Goal: Check status: Check status

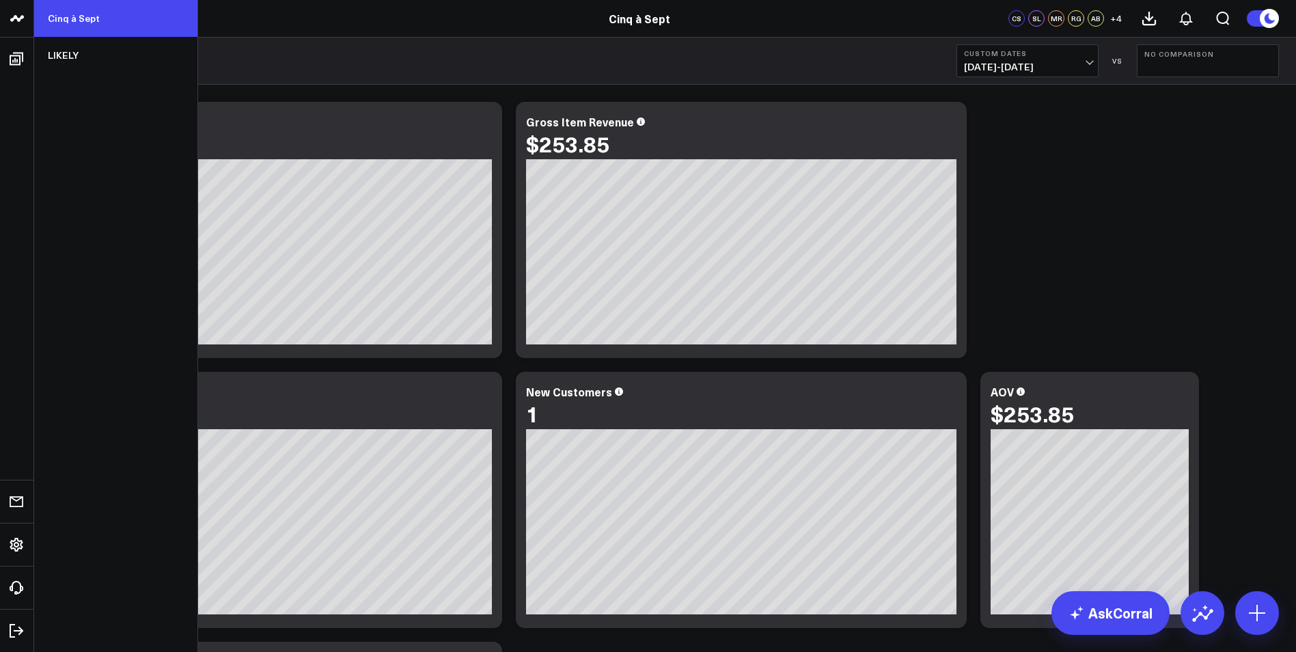
click at [61, 27] on link "Cinq à Sept" at bounding box center [115, 18] width 163 height 37
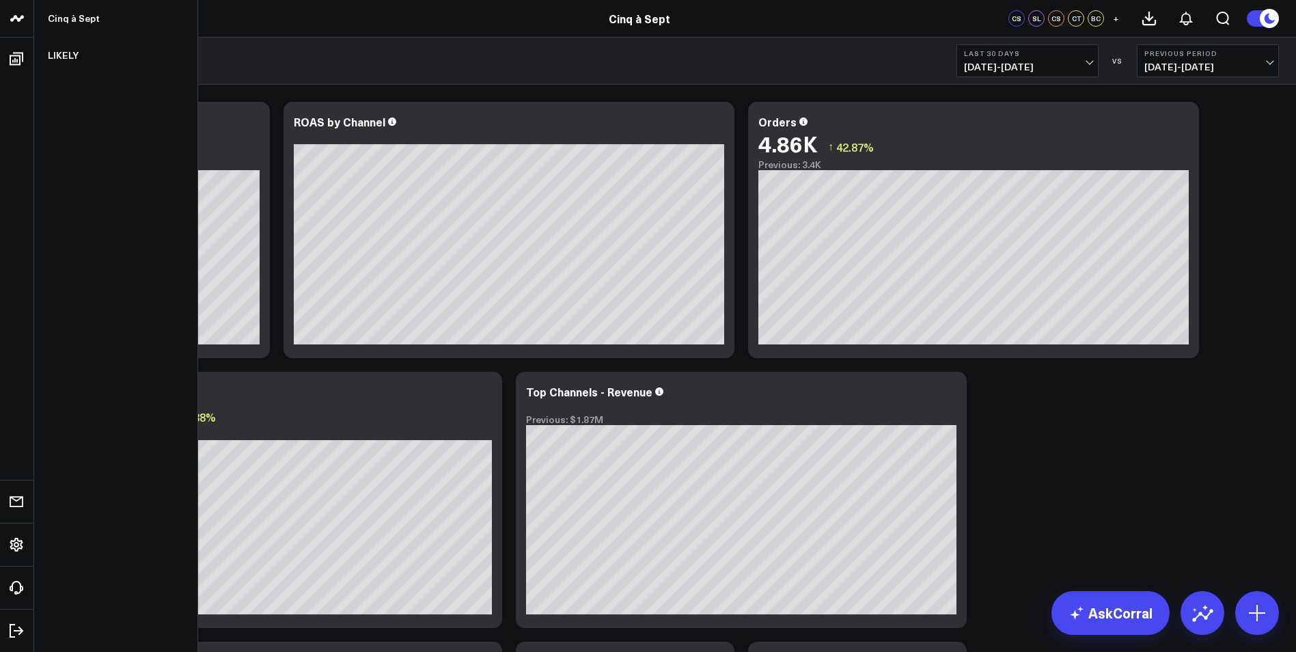
click at [24, 26] on icon at bounding box center [17, 18] width 16 height 16
click at [83, 16] on link "Cinq à Sept" at bounding box center [115, 18] width 163 height 37
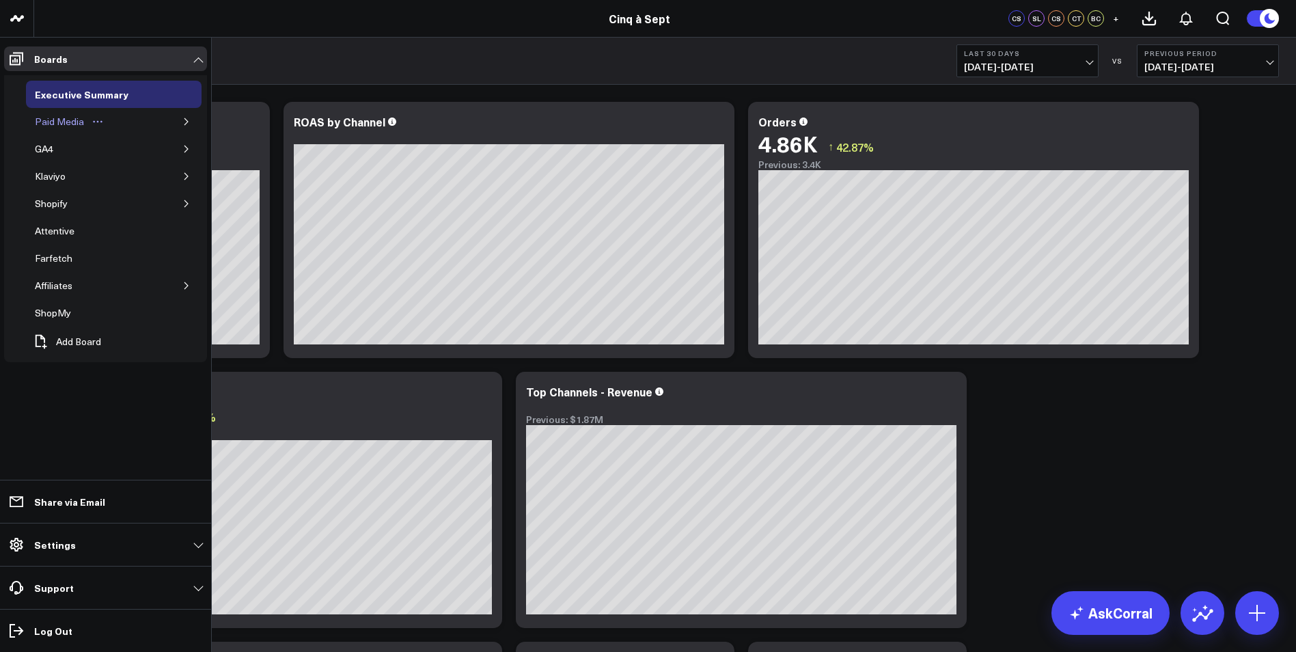
click at [72, 127] on div "Paid Media" at bounding box center [59, 121] width 56 height 16
click at [180, 122] on button "button" at bounding box center [187, 122] width 14 height 14
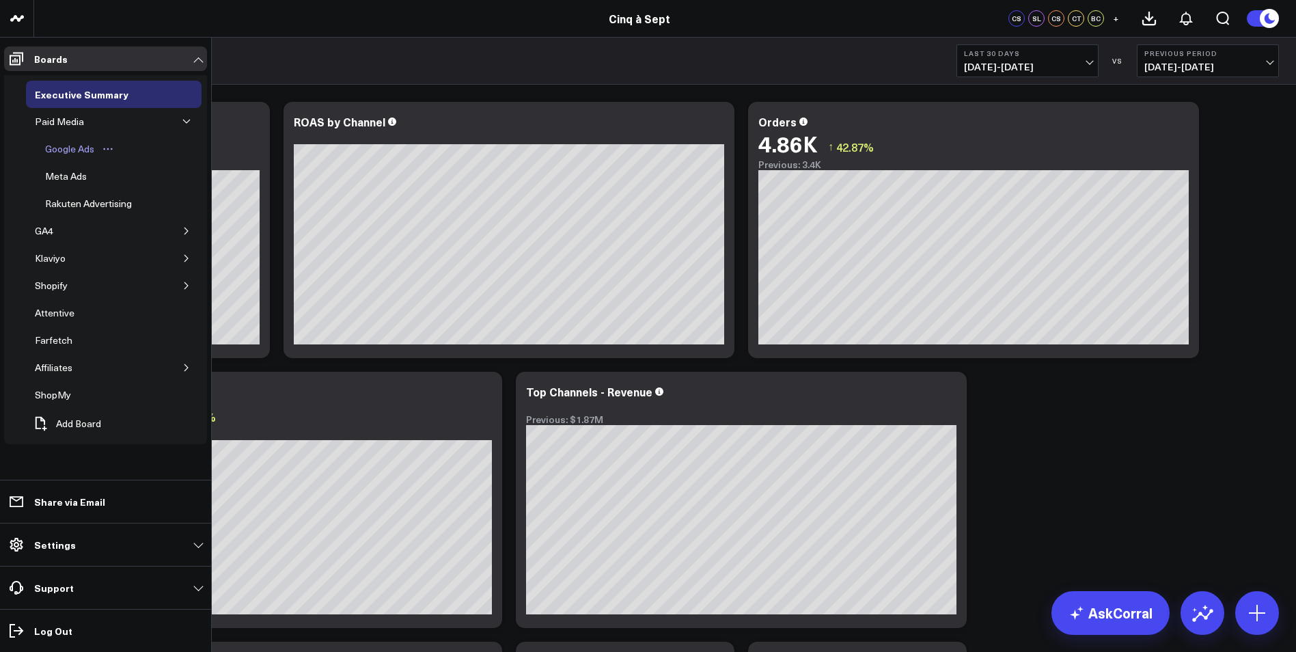
click at [74, 141] on div "Google Ads" at bounding box center [70, 149] width 56 height 16
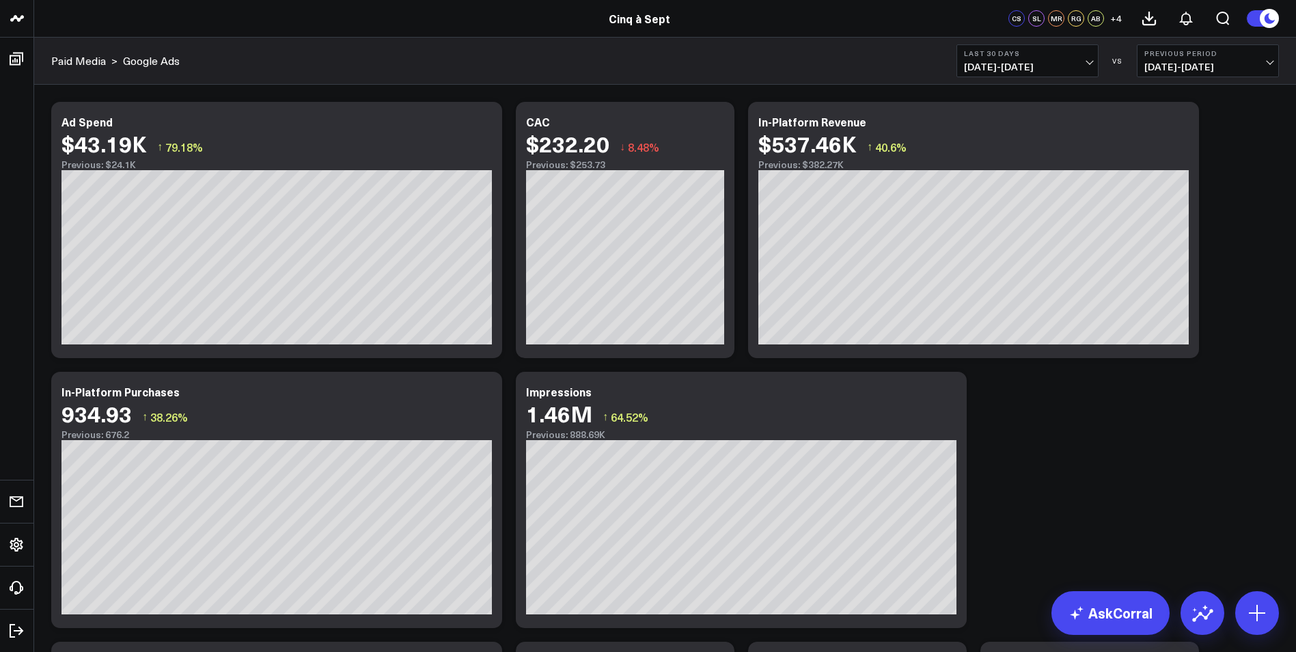
click at [1162, 70] on span "08/07/25 - 09/05/25" at bounding box center [1208, 67] width 127 height 11
click at [1182, 176] on link "No Comparison" at bounding box center [1208, 170] width 141 height 26
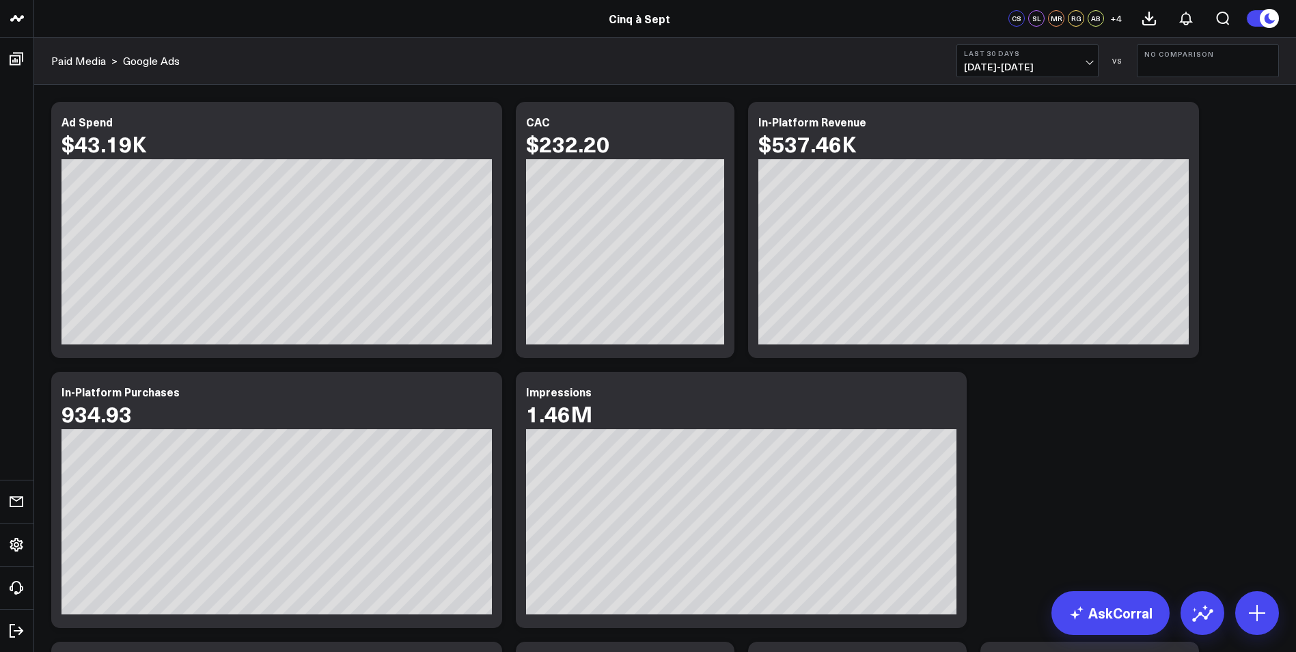
click at [990, 72] on span "09/06/25 - 10/05/25" at bounding box center [1027, 67] width 127 height 11
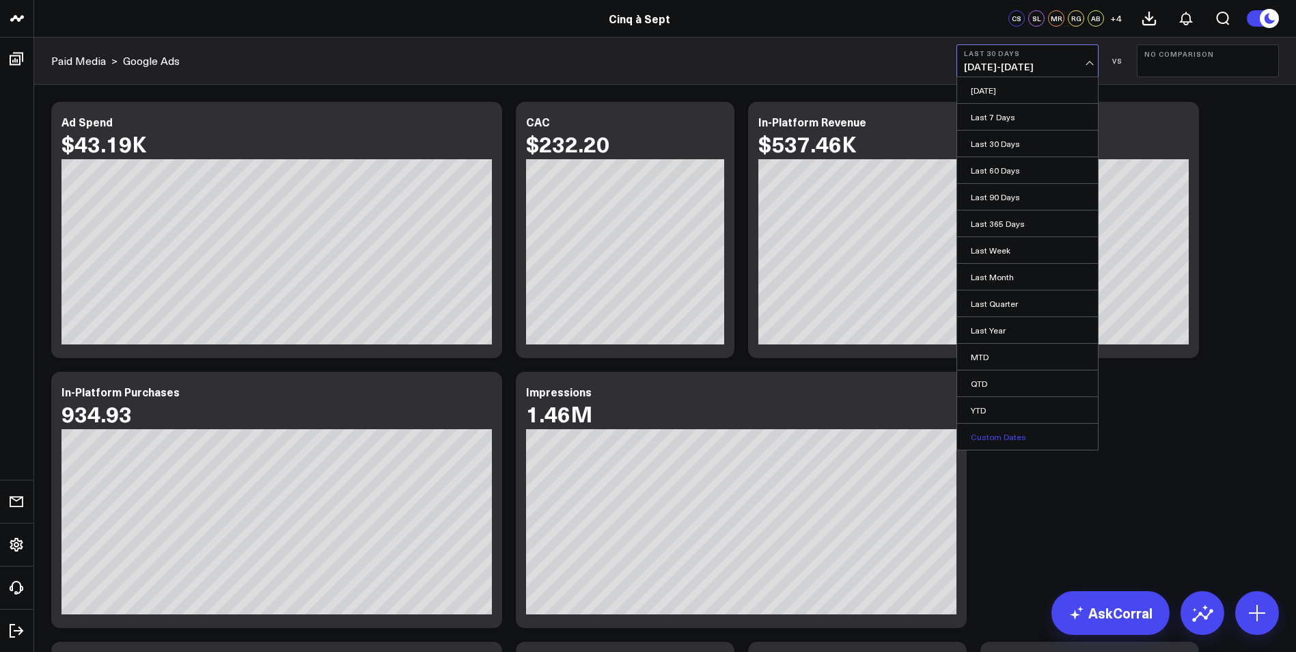
click at [1044, 435] on link "Custom Dates" at bounding box center [1027, 437] width 141 height 26
select select "9"
select select "2025"
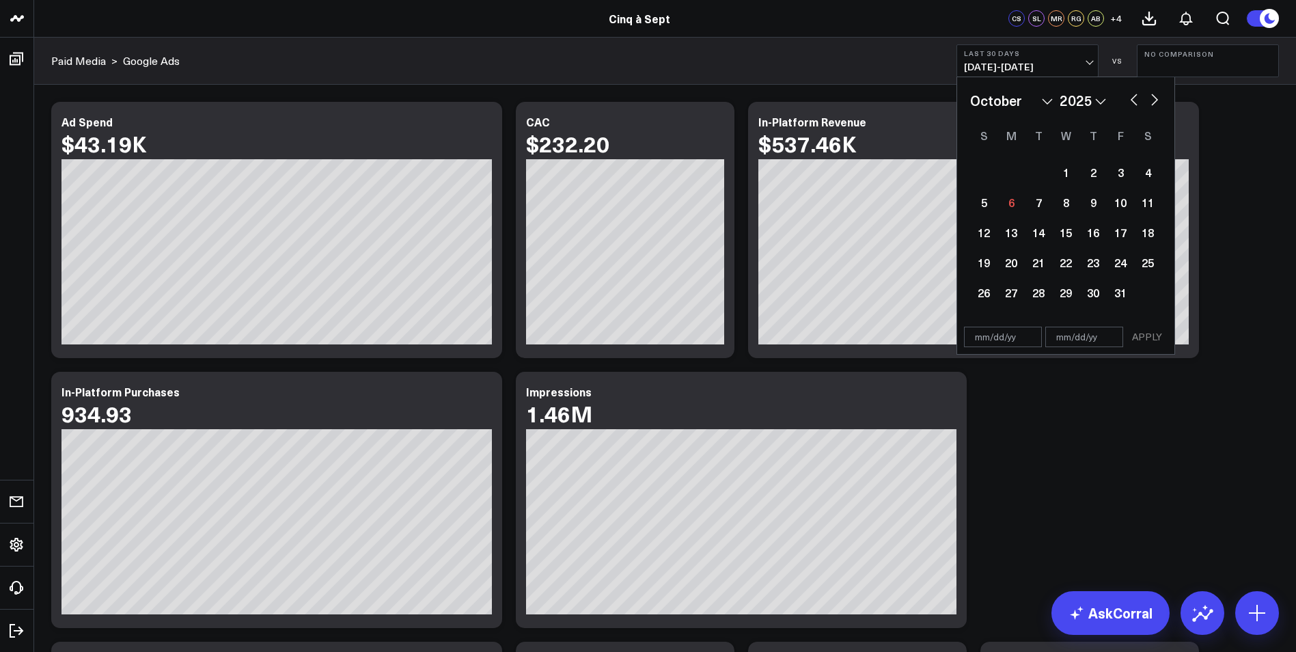
click at [1133, 107] on div "January February March April May June July August September October November De…" at bounding box center [1065, 100] width 191 height 21
click at [1133, 99] on button "button" at bounding box center [1135, 98] width 14 height 16
select select "8"
select select "2025"
click at [981, 298] on div "28" at bounding box center [983, 292] width 27 height 27
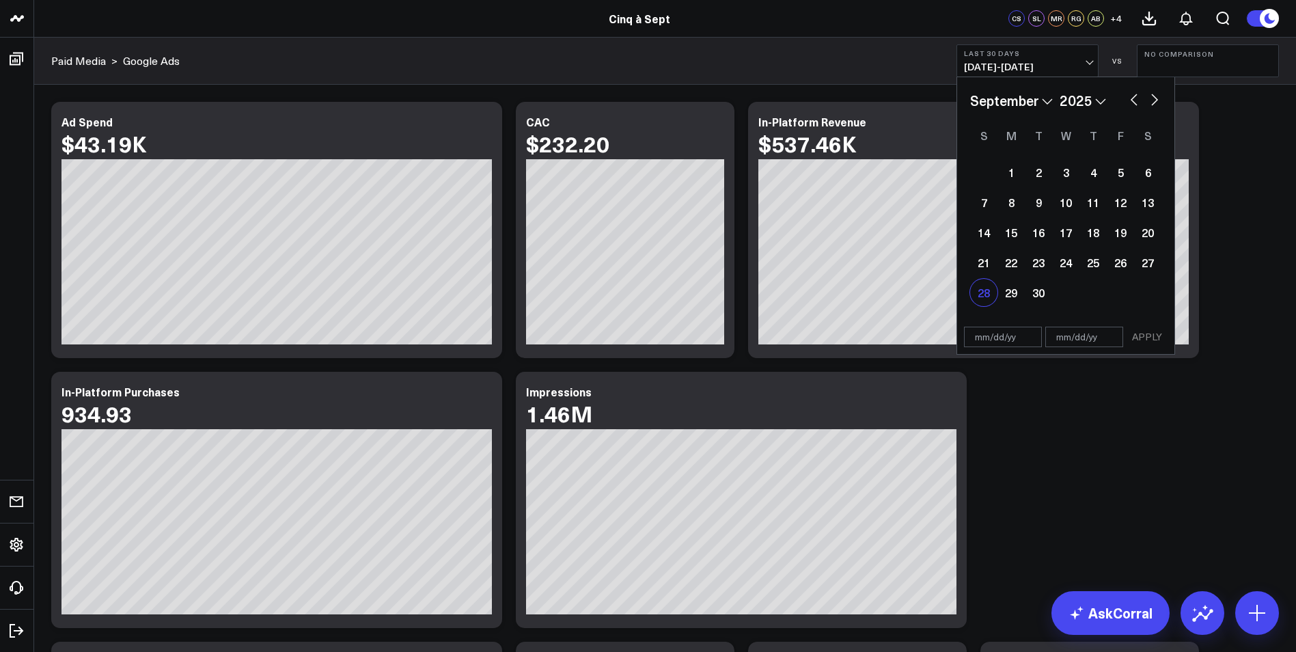
type input "09/28/25"
select select "8"
select select "2025"
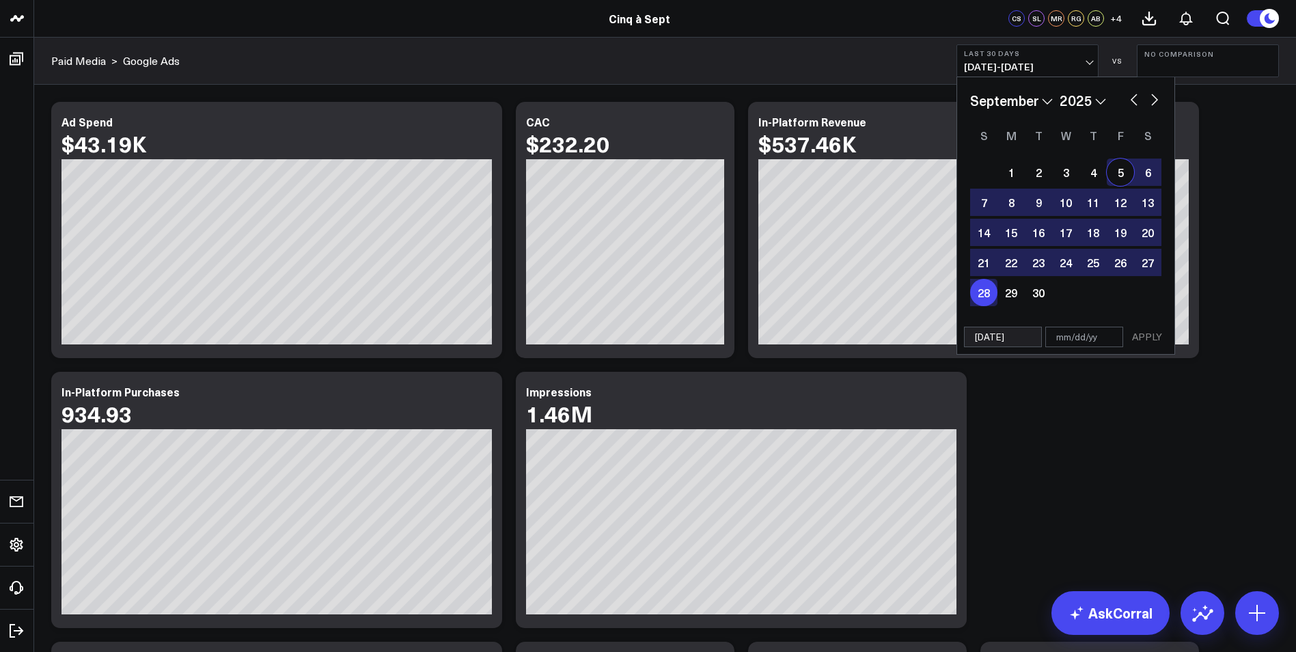
click at [1158, 100] on button "button" at bounding box center [1155, 98] width 14 height 16
select select "9"
select select "2025"
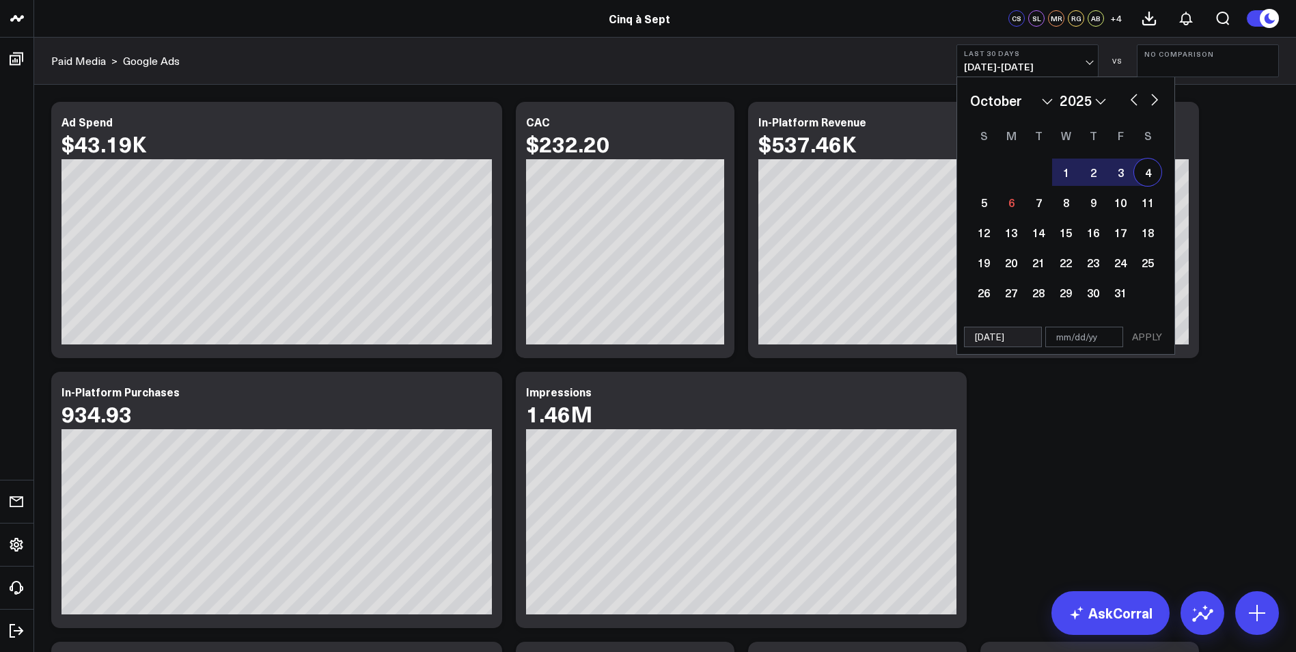
click at [1154, 174] on div "4" at bounding box center [1147, 172] width 27 height 27
type input "10/04/25"
select select "9"
select select "2025"
click at [1140, 339] on button "APPLY" at bounding box center [1147, 337] width 41 height 21
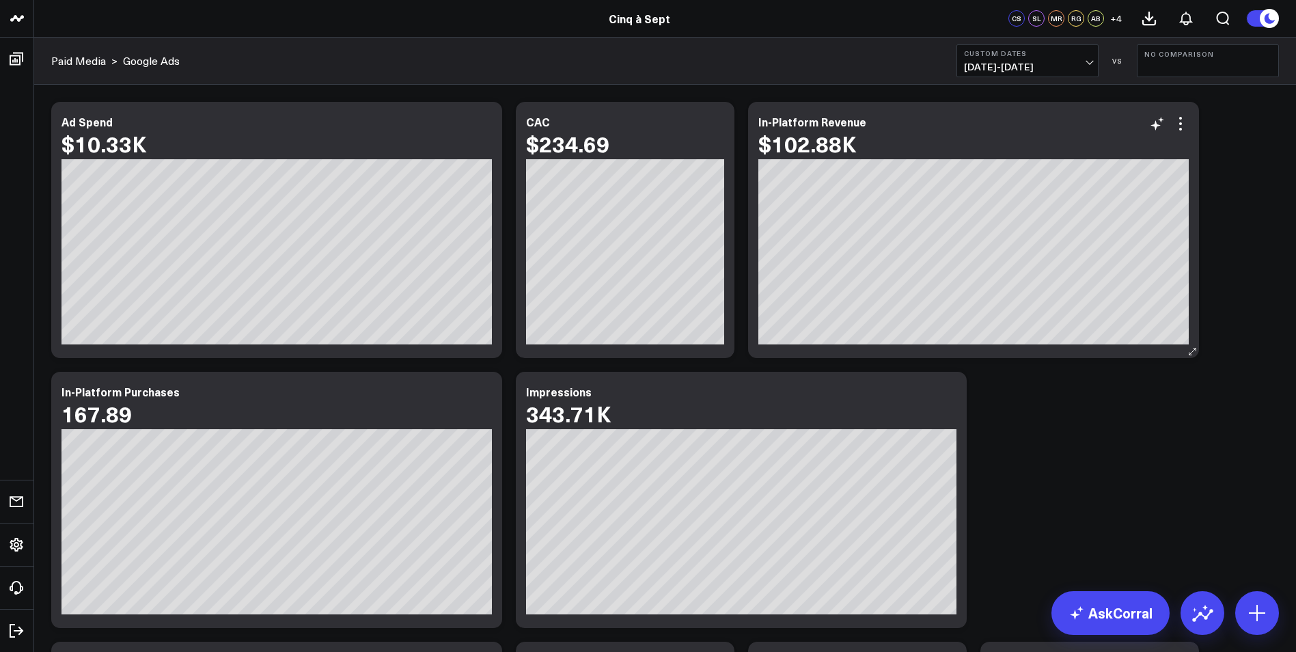
click at [887, 154] on div "$102.88K" at bounding box center [974, 143] width 431 height 25
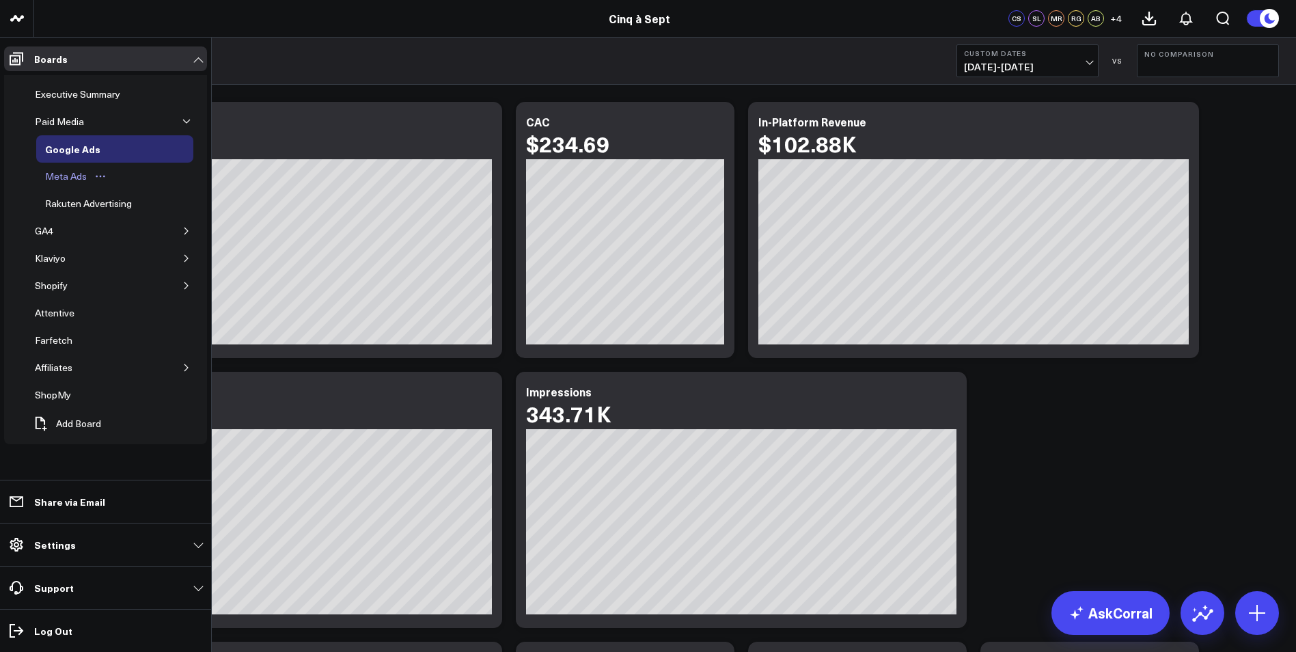
click at [78, 179] on div "Meta Ads" at bounding box center [66, 176] width 49 height 16
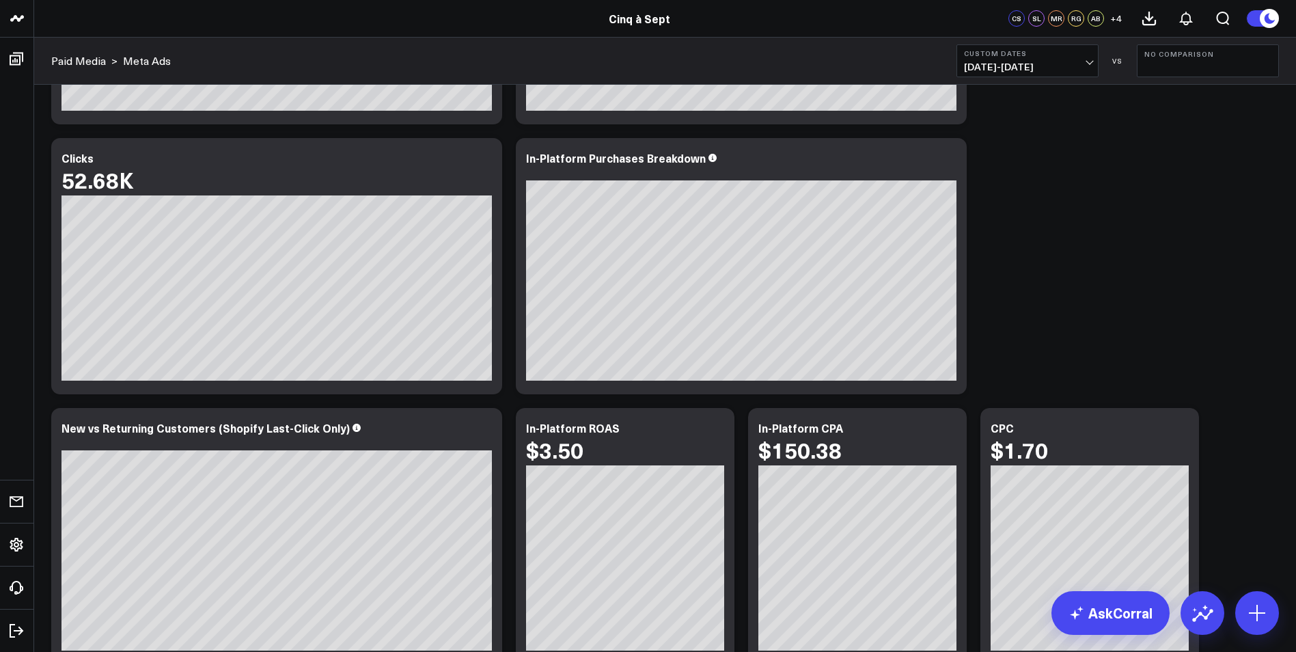
scroll to position [683, 0]
